Goal: Information Seeking & Learning: Compare options

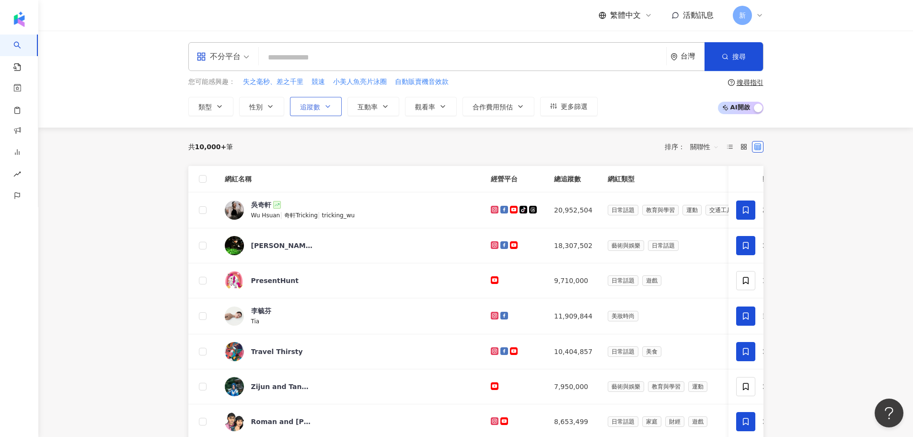
click at [311, 108] on span "追蹤數" at bounding box center [310, 107] width 20 height 8
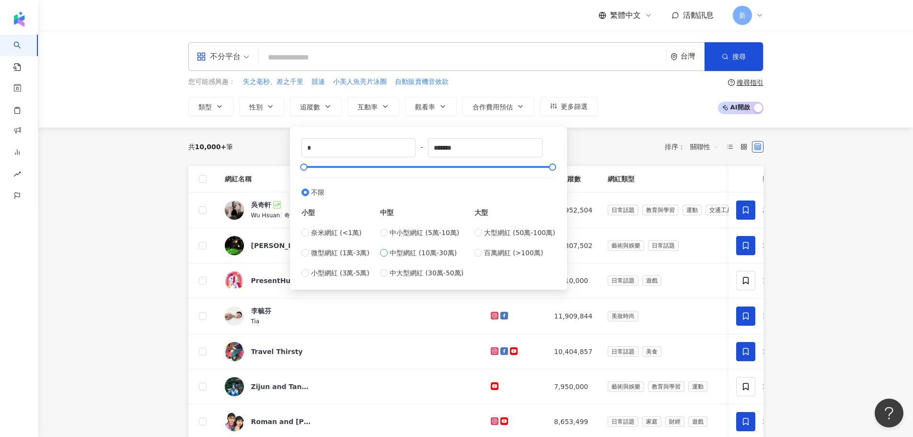
click at [393, 249] on span "中型網紅 (10萬-30萬)" at bounding box center [423, 252] width 67 height 11
type input "******"
click at [376, 105] on span "互動率" at bounding box center [368, 107] width 20 height 8
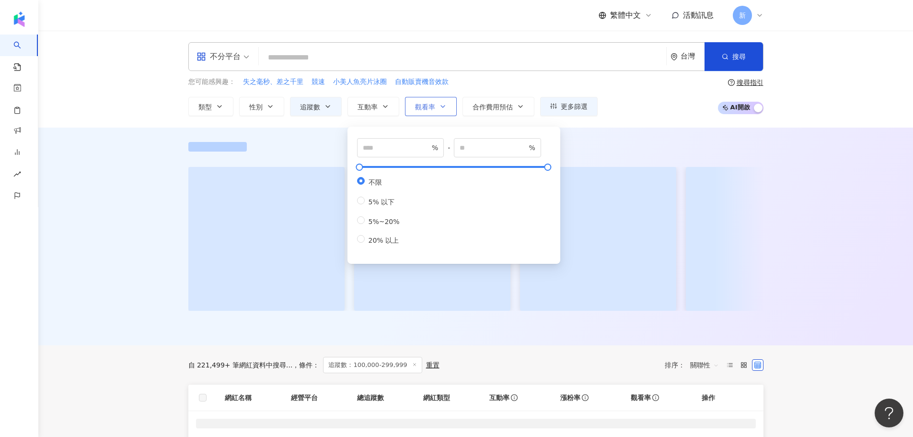
click at [423, 105] on span "觀看率" at bounding box center [425, 107] width 20 height 8
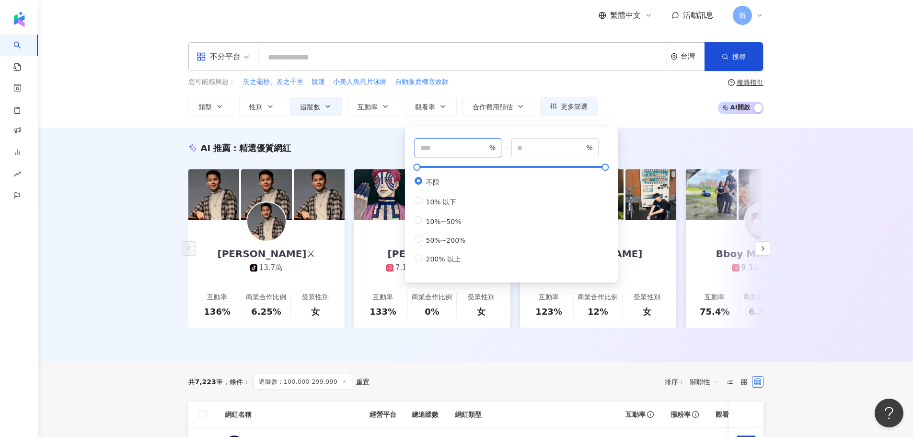
click at [443, 152] on input "number" at bounding box center [453, 147] width 67 height 11
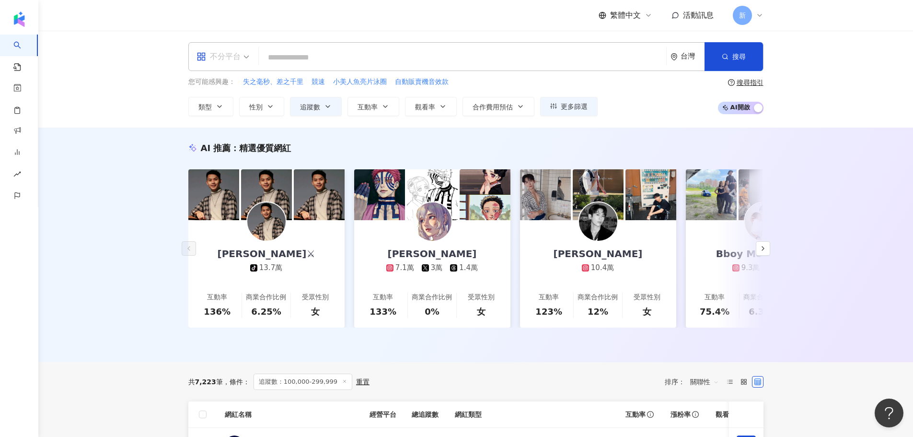
click at [236, 56] on div "不分平台" at bounding box center [218, 56] width 44 height 15
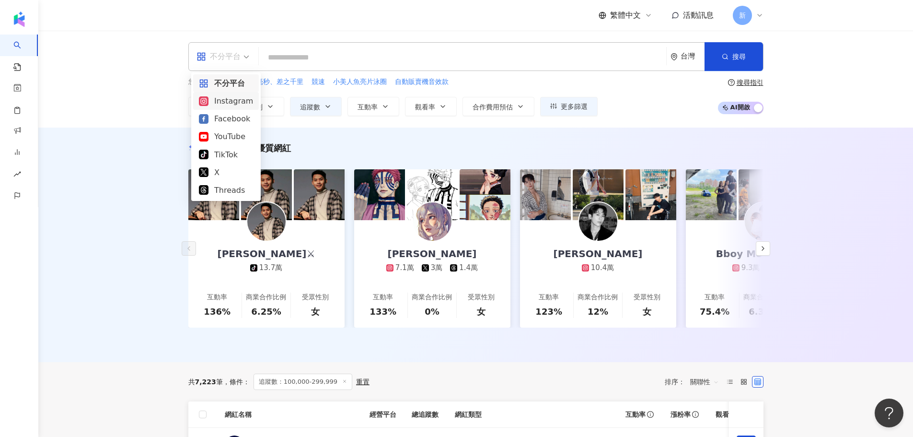
click at [233, 88] on div "不分平台" at bounding box center [226, 83] width 54 height 12
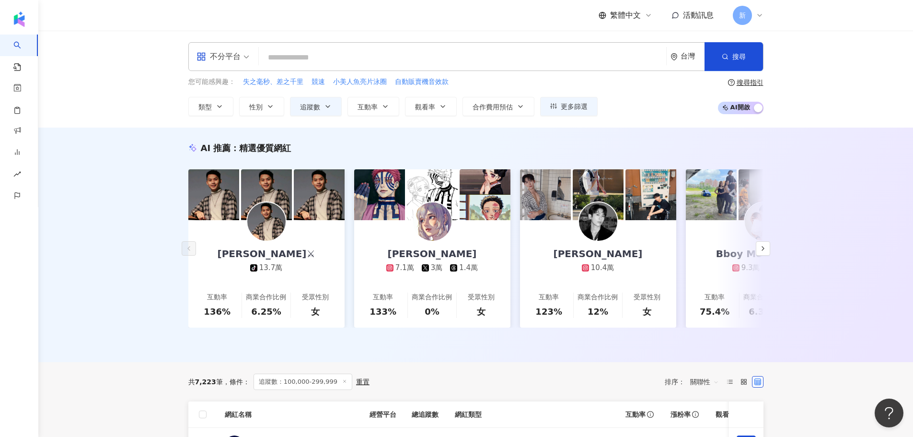
click at [227, 64] on div "不分平台" at bounding box center [218, 56] width 44 height 15
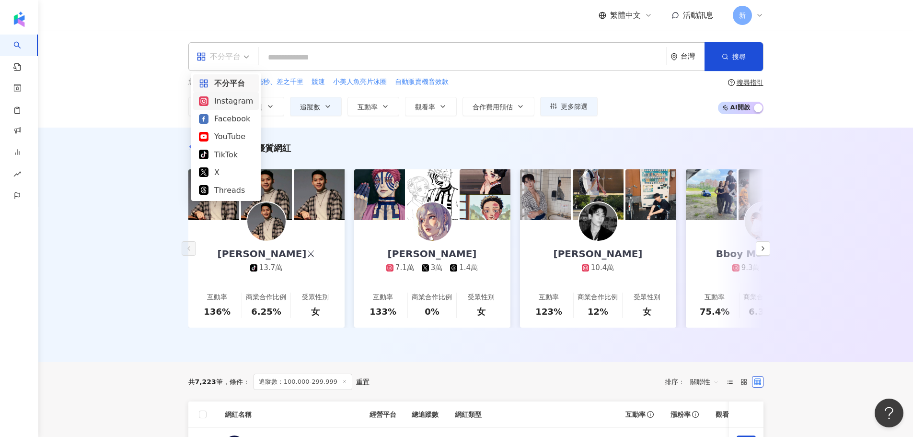
click at [235, 101] on div "Instagram" at bounding box center [226, 101] width 54 height 12
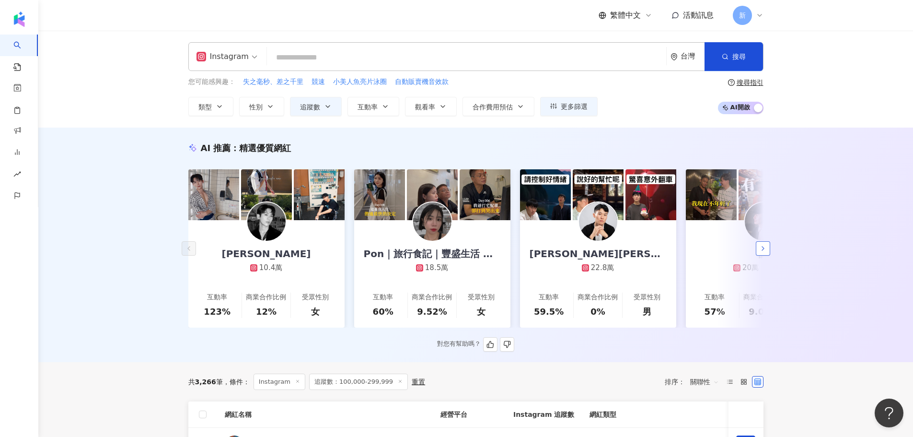
click at [762, 250] on polyline "button" at bounding box center [763, 248] width 2 height 4
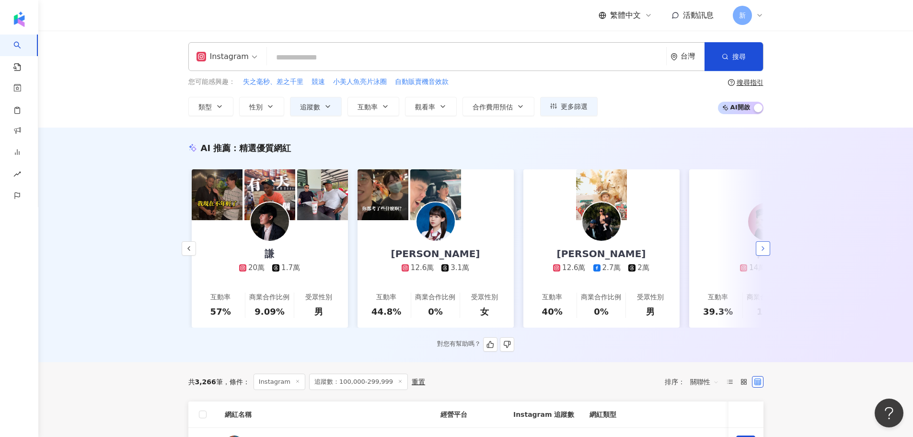
scroll to position [0, 497]
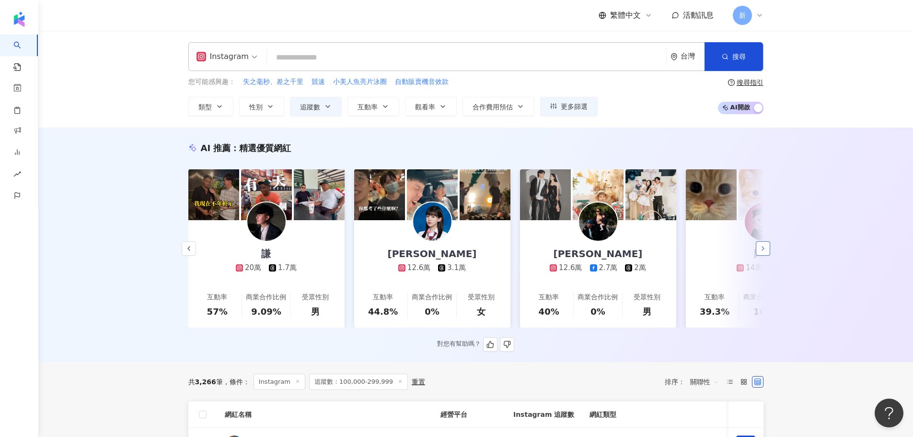
click at [769, 254] on button "button" at bounding box center [763, 248] width 14 height 14
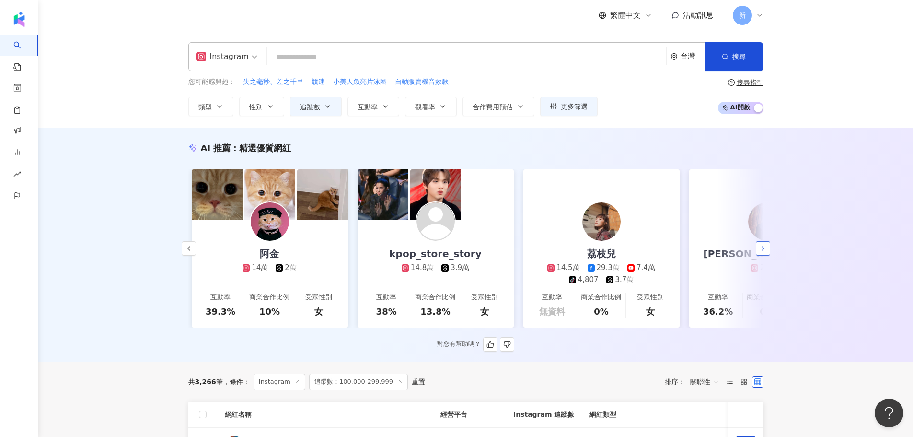
scroll to position [0, 995]
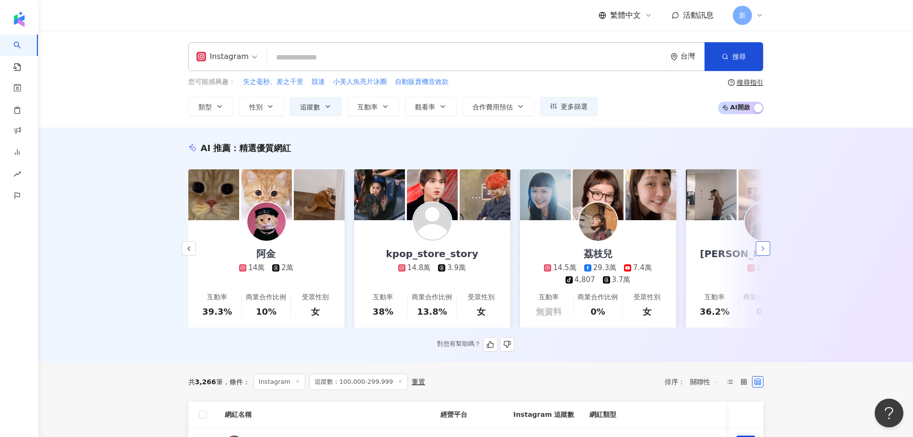
click at [769, 254] on button "button" at bounding box center [763, 248] width 14 height 14
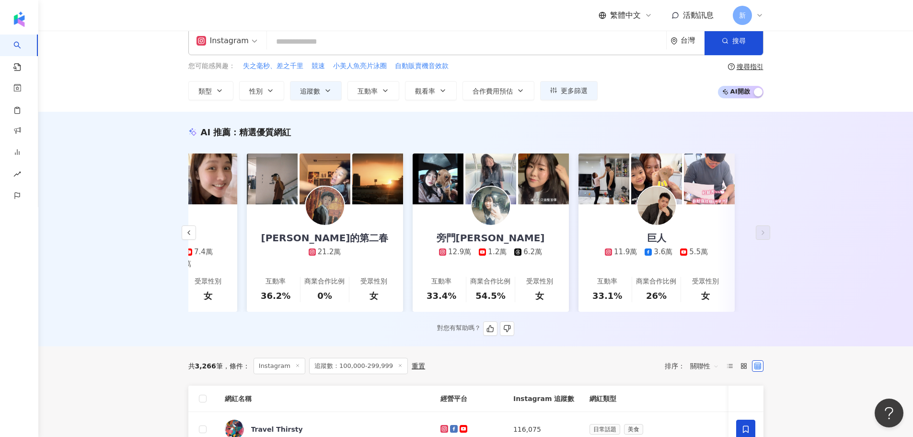
scroll to position [0, 0]
